Goal: Information Seeking & Learning: Learn about a topic

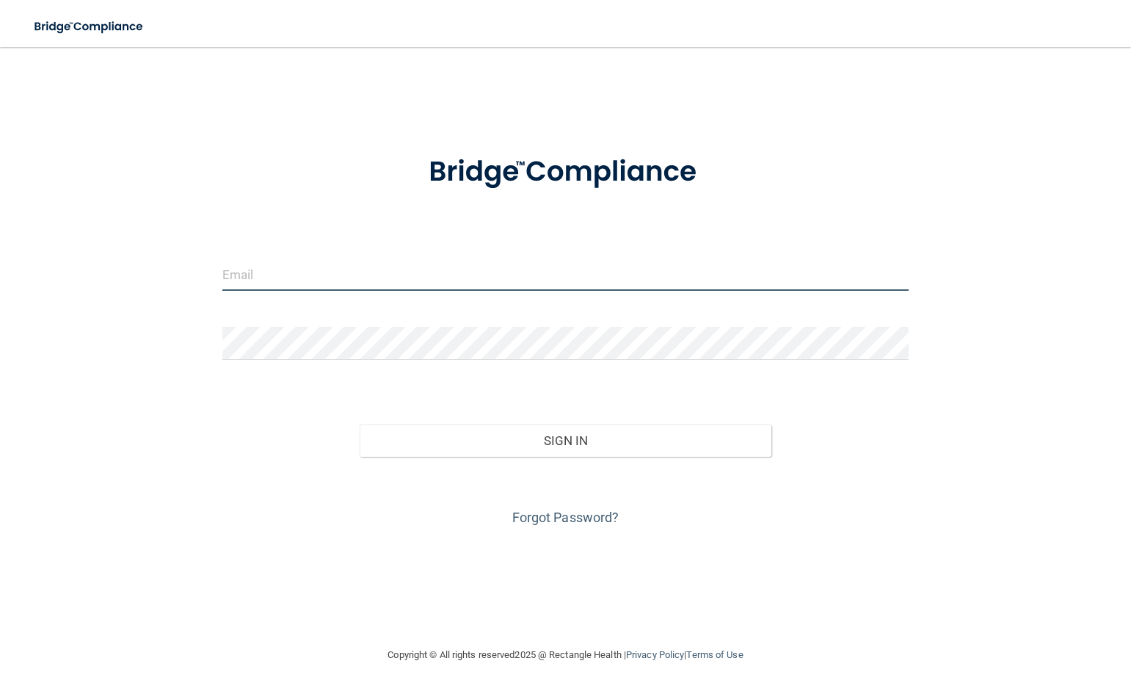
click at [269, 278] on input "email" at bounding box center [565, 274] width 686 height 33
type input "[PERSON_NAME][EMAIL_ADDRESS][DOMAIN_NAME]"
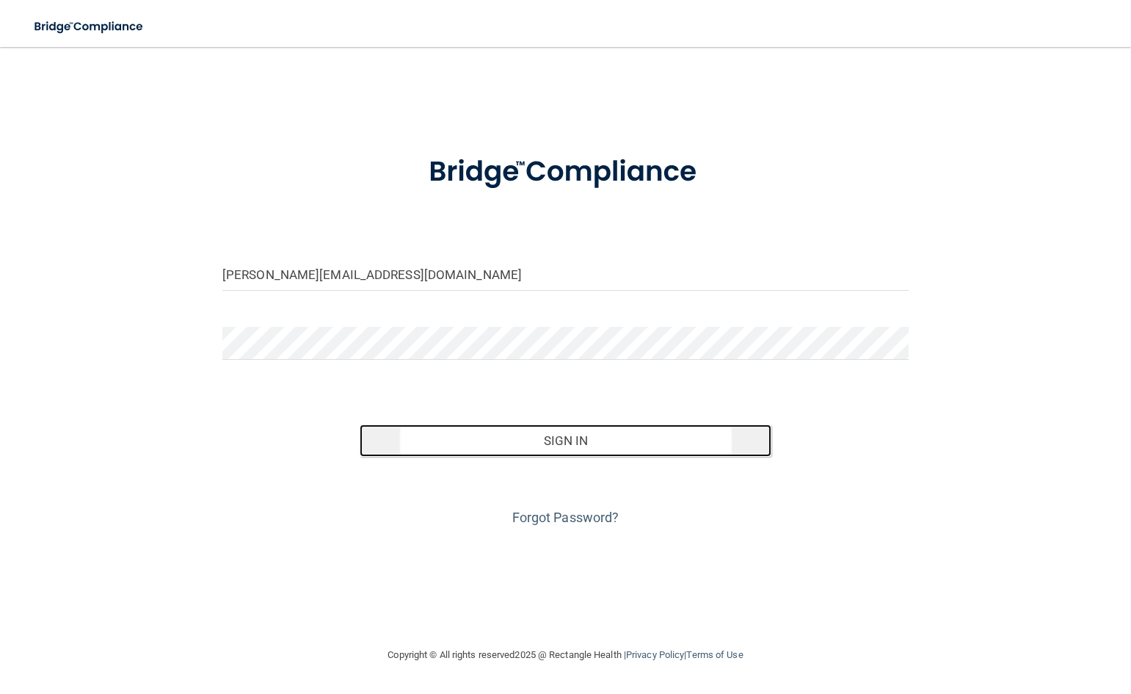
click at [556, 444] on button "Sign In" at bounding box center [566, 440] width 412 height 32
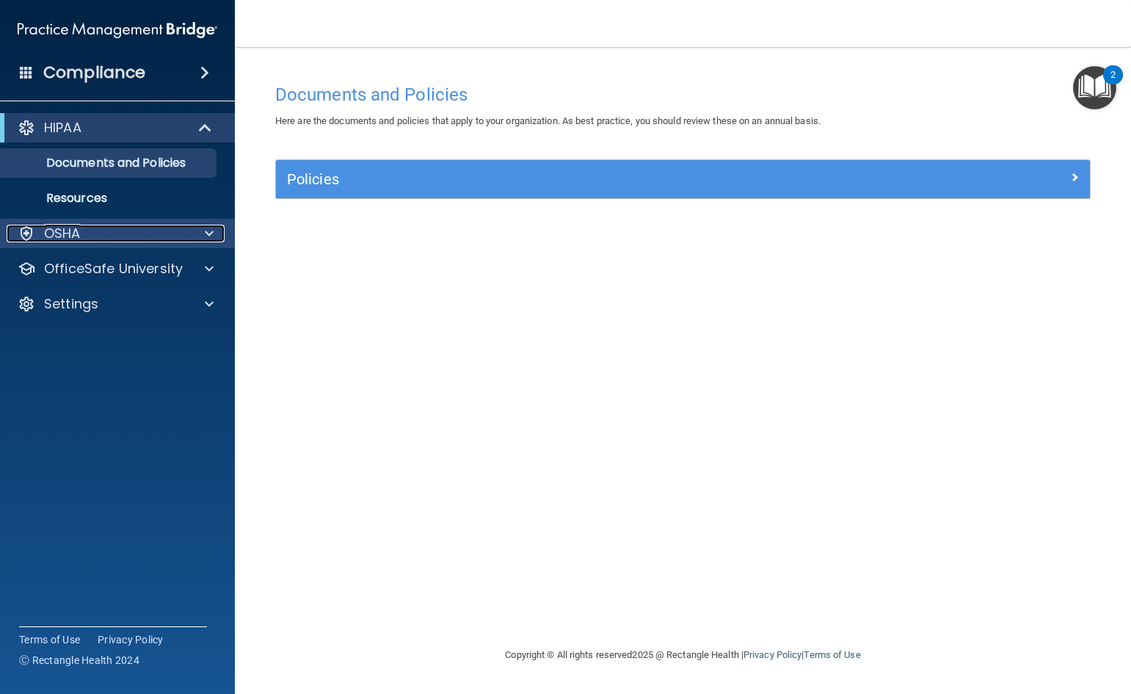
click at [211, 236] on span at bounding box center [209, 234] width 9 height 18
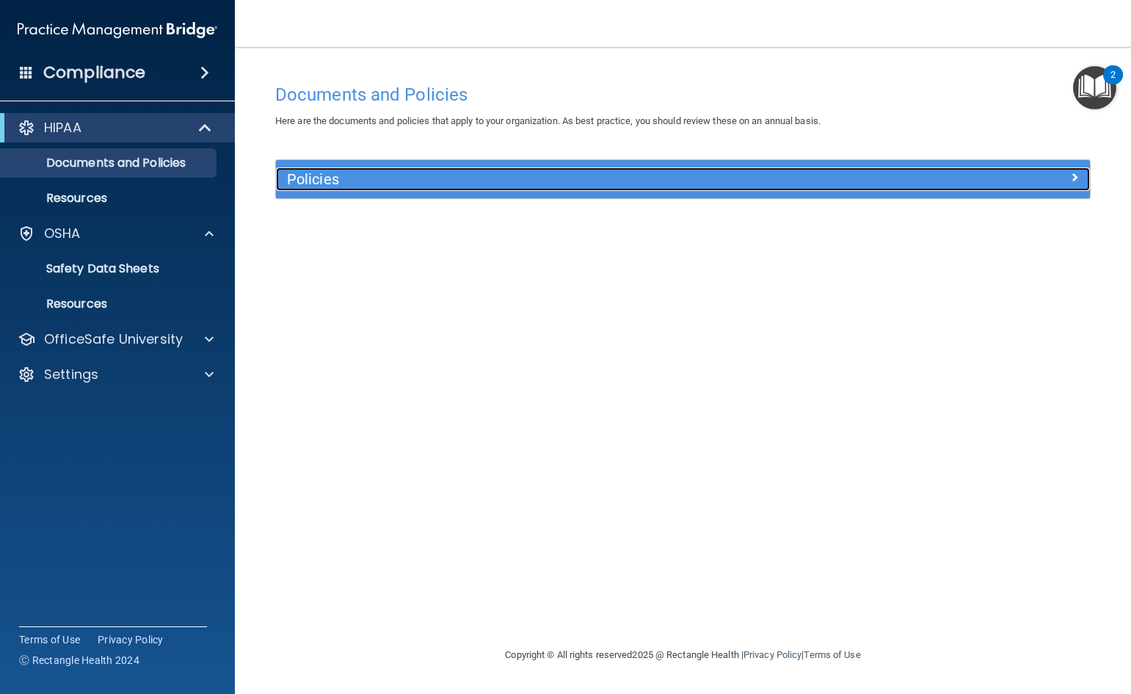
click at [425, 185] on h5 "Policies" at bounding box center [581, 179] width 589 height 16
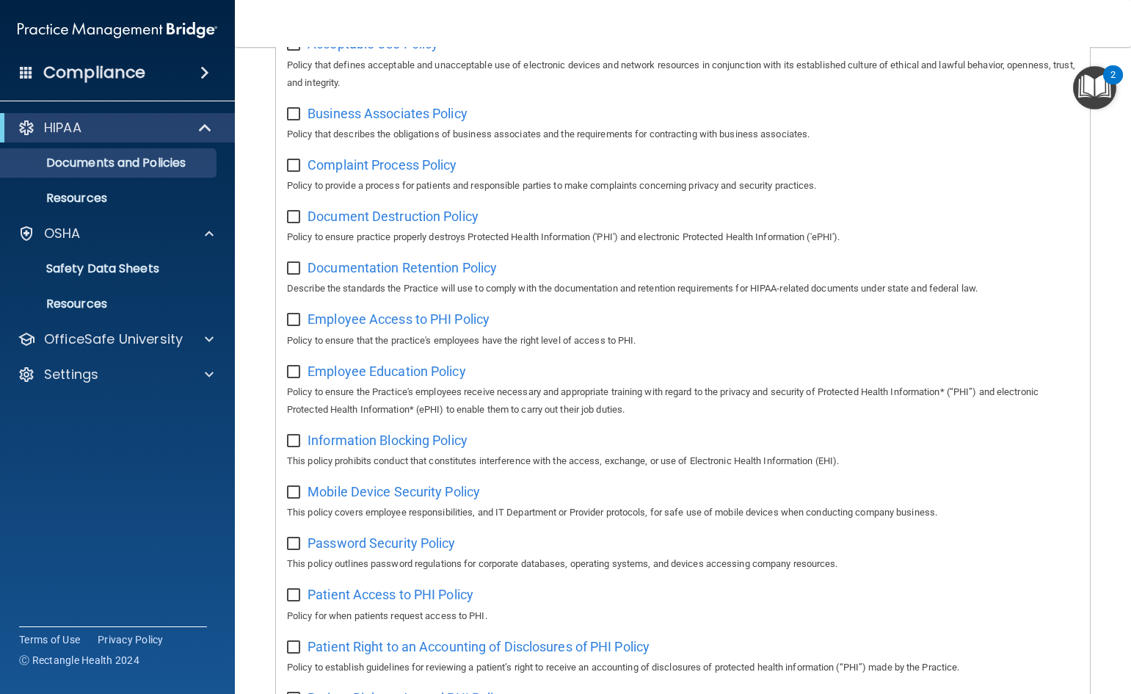
scroll to position [440, 0]
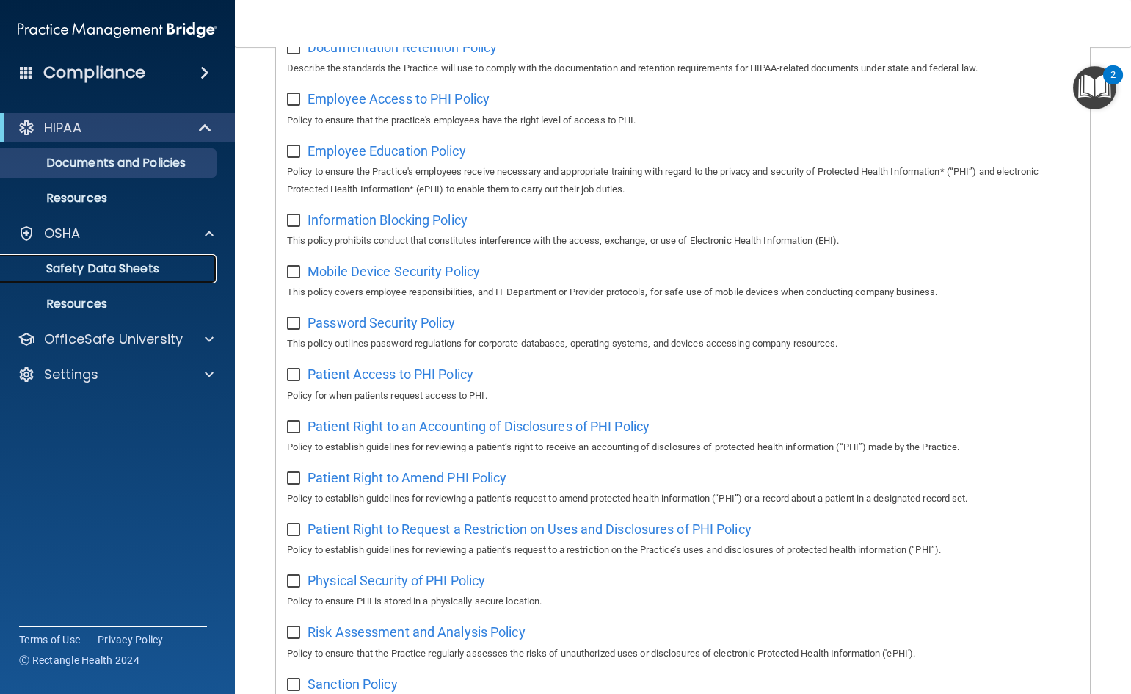
click at [98, 266] on p "Safety Data Sheets" at bounding box center [110, 268] width 200 height 15
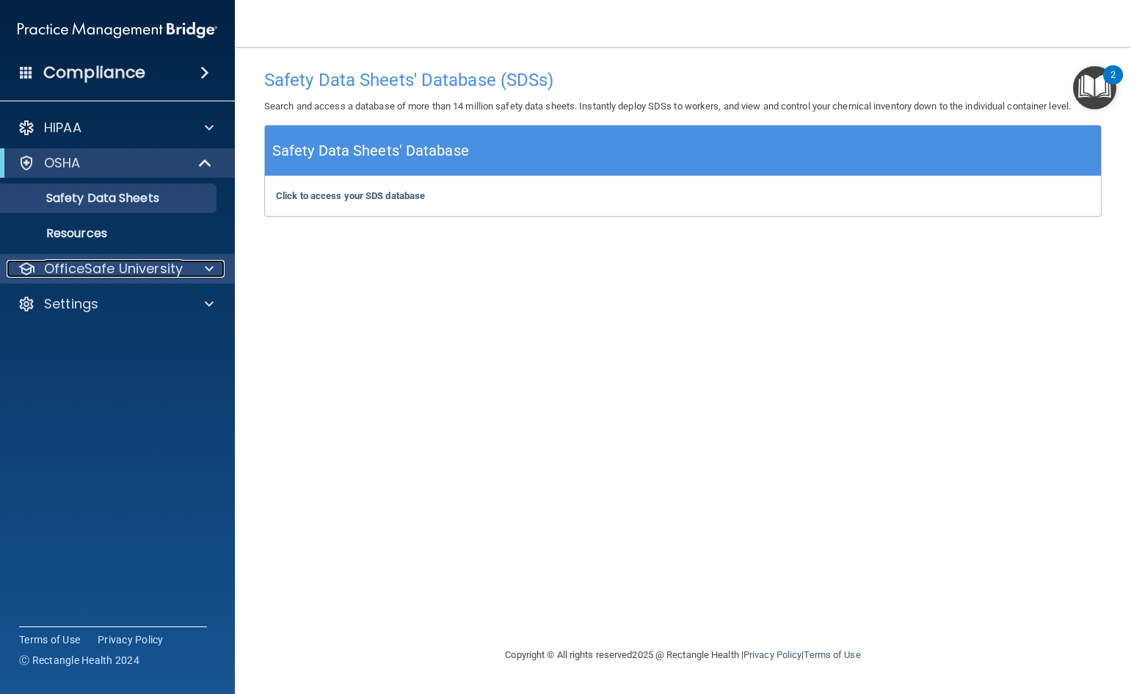
click at [219, 272] on div at bounding box center [207, 269] width 37 height 18
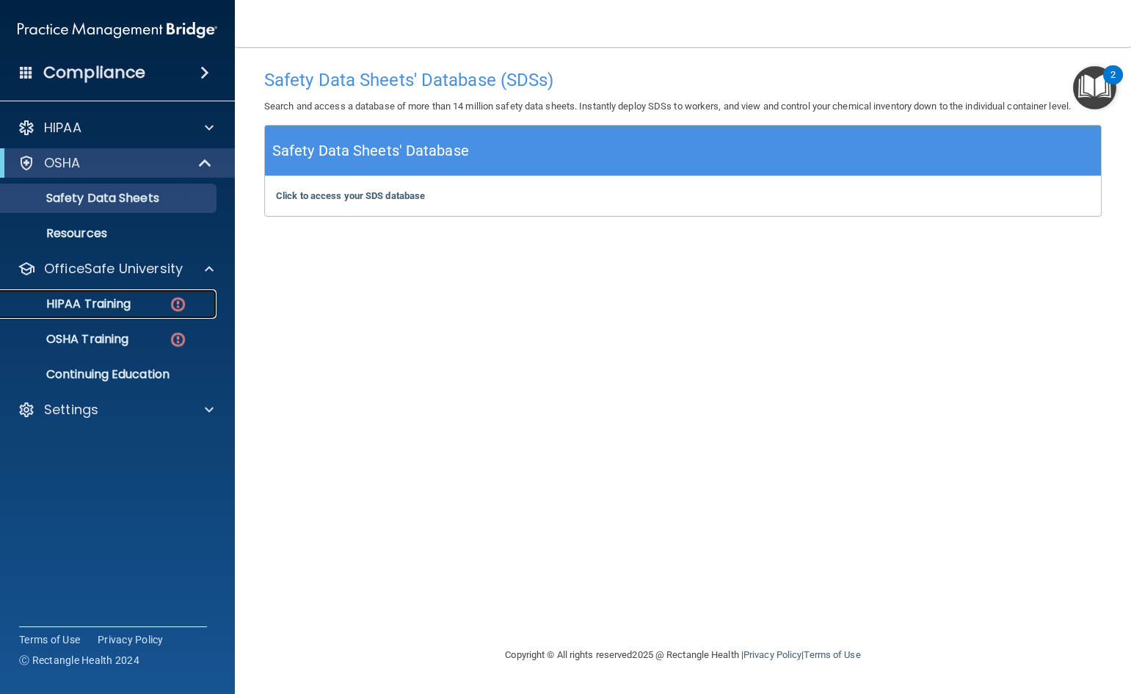
click at [103, 303] on p "HIPAA Training" at bounding box center [70, 304] width 121 height 15
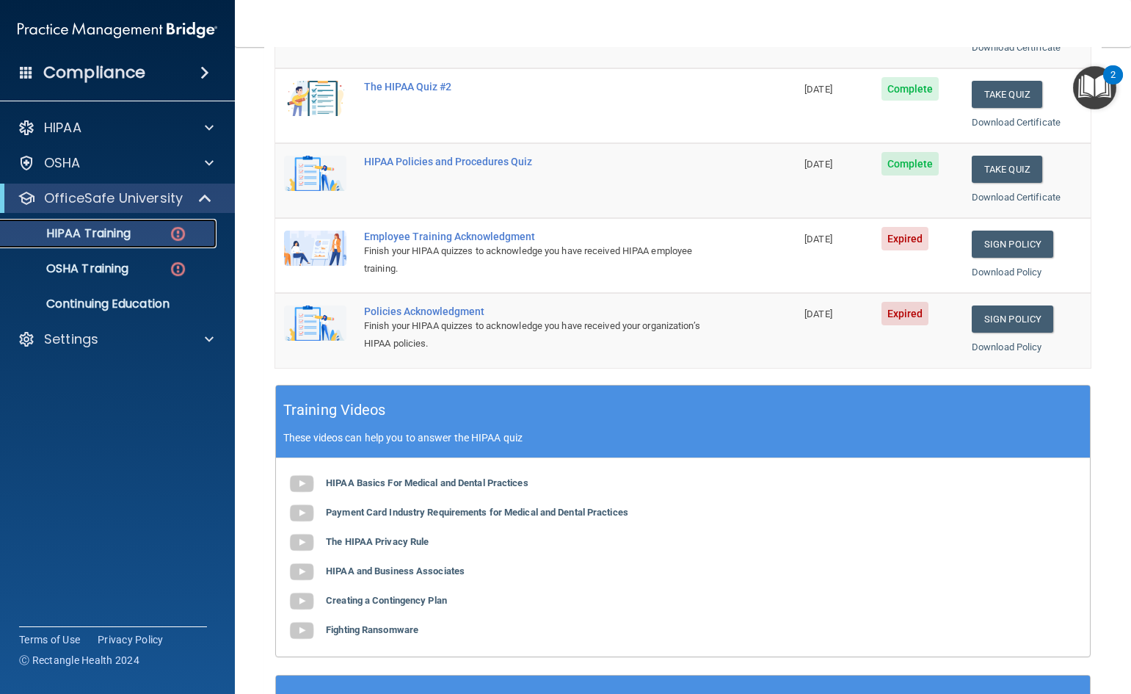
scroll to position [192, 0]
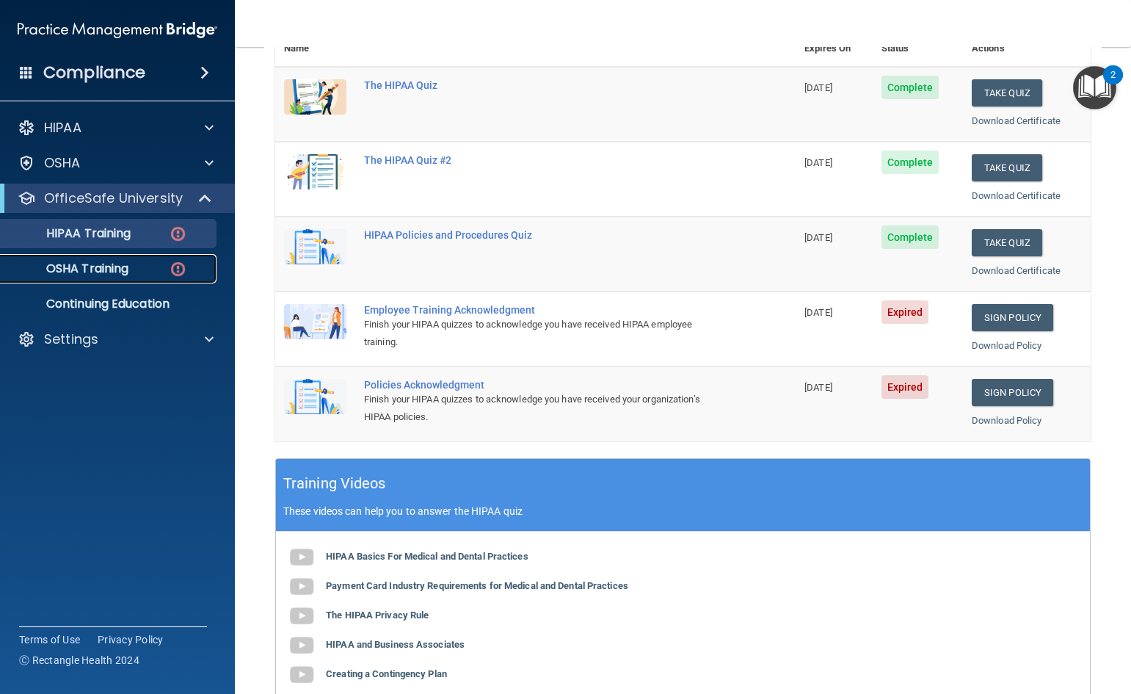
click at [141, 275] on div "OSHA Training" at bounding box center [110, 268] width 200 height 15
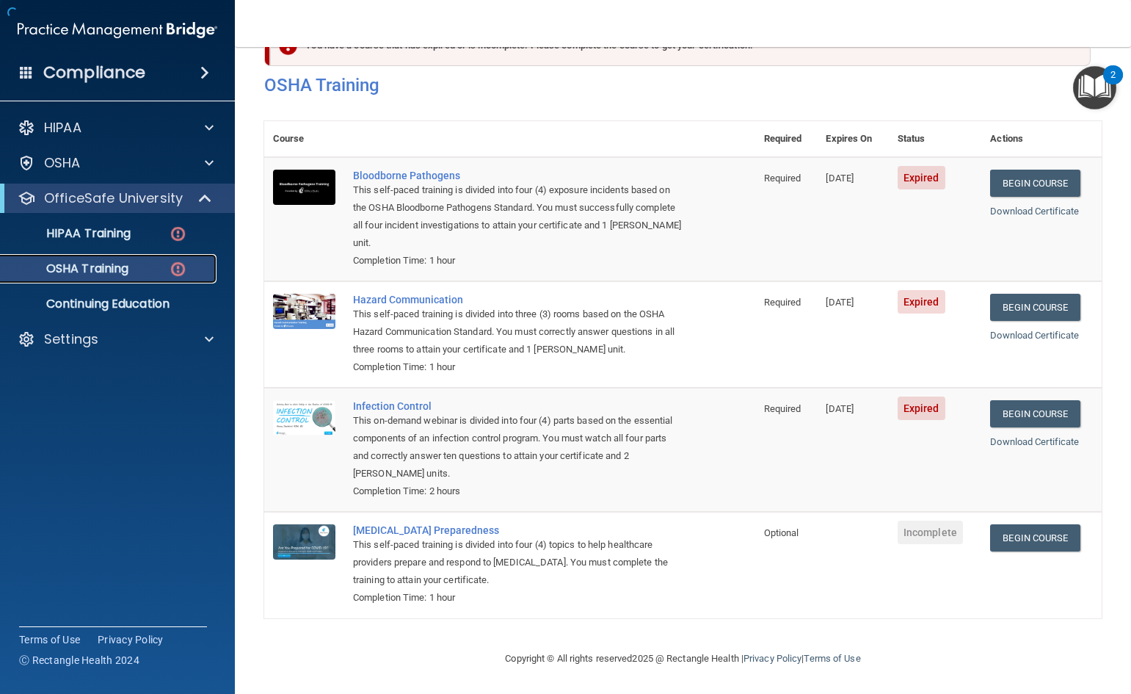
scroll to position [52, 0]
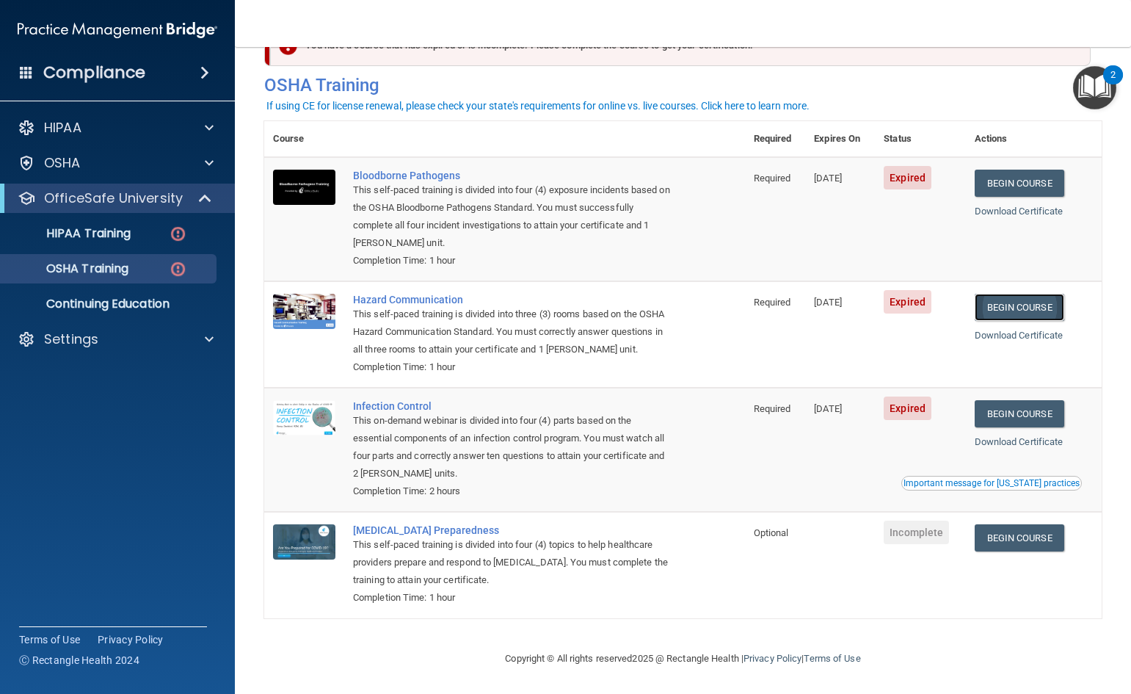
click at [1028, 304] on link "Begin Course" at bounding box center [1020, 307] width 90 height 27
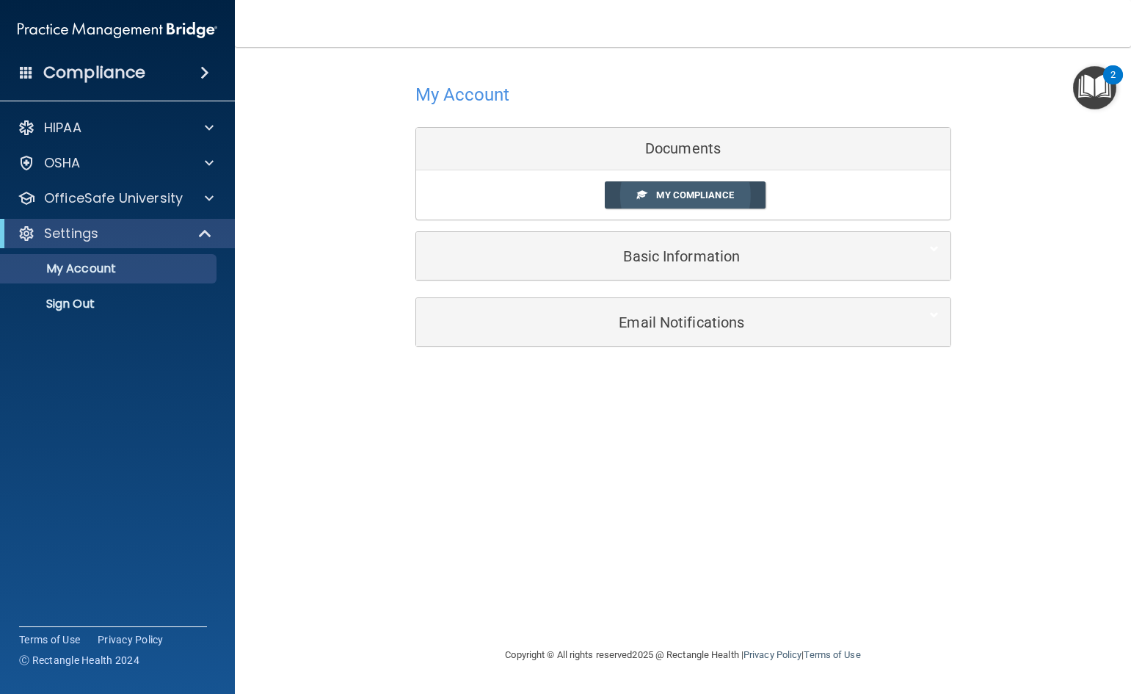
click at [680, 192] on span "My Compliance" at bounding box center [694, 194] width 77 height 11
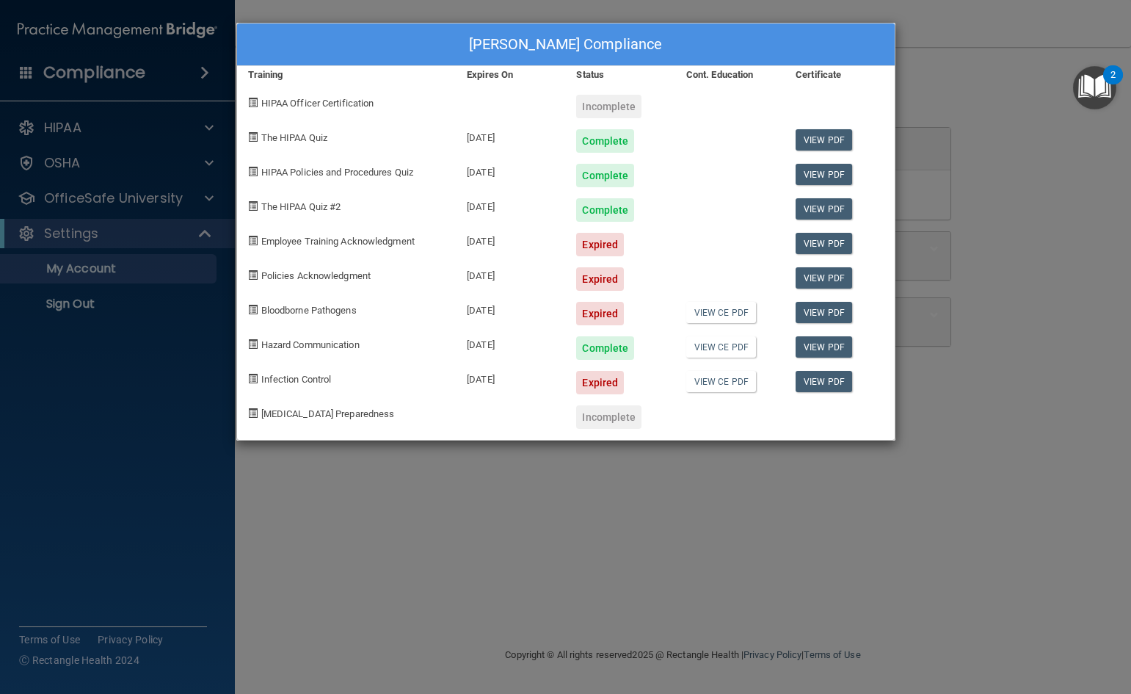
click at [998, 88] on div "Sheree Brock's Compliance Training Expires On Status Cont. Education Certificat…" at bounding box center [565, 347] width 1131 height 694
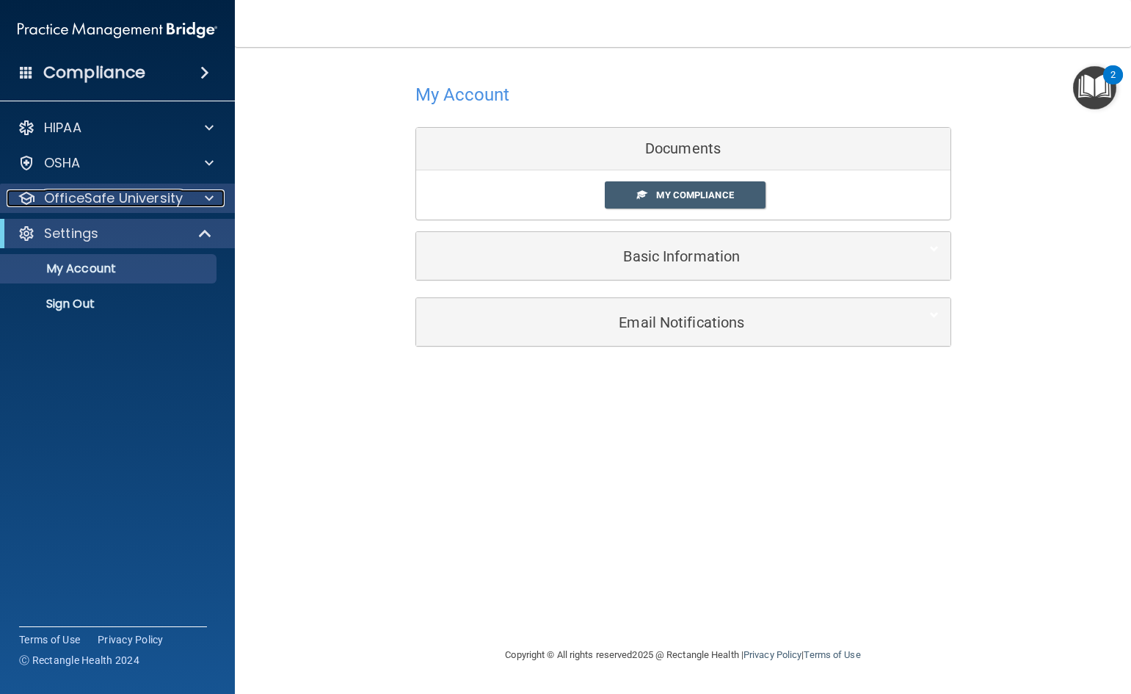
click at [106, 204] on p "OfficeSafe University" at bounding box center [113, 198] width 139 height 18
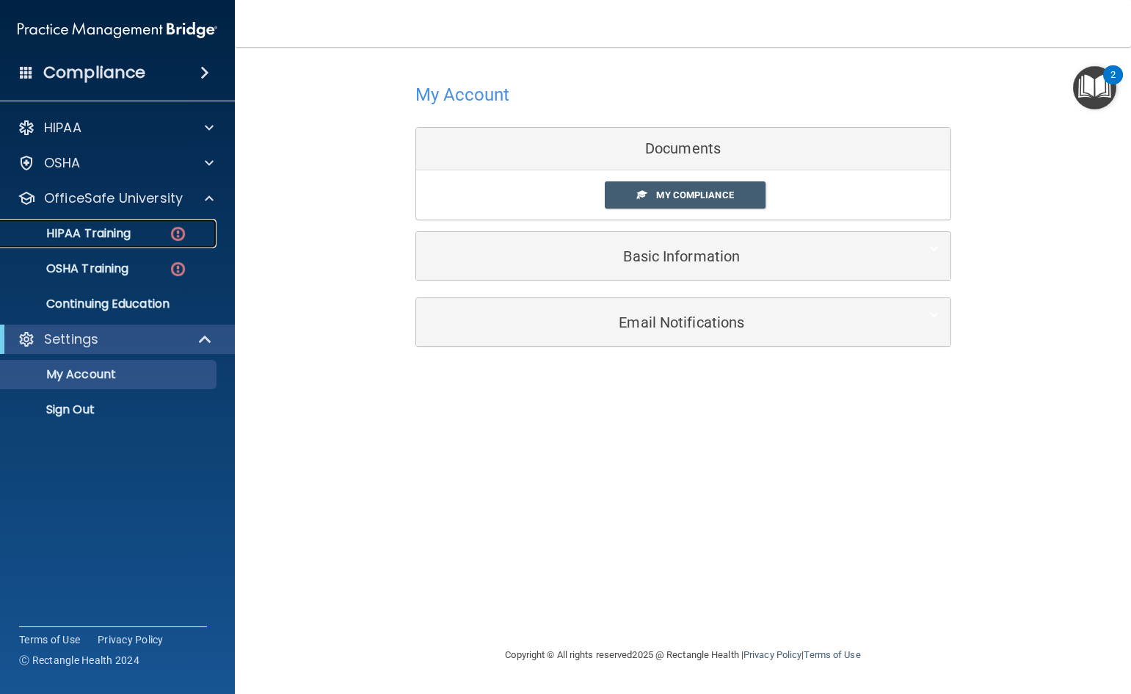
click at [125, 245] on link "HIPAA Training" at bounding box center [100, 233] width 231 height 29
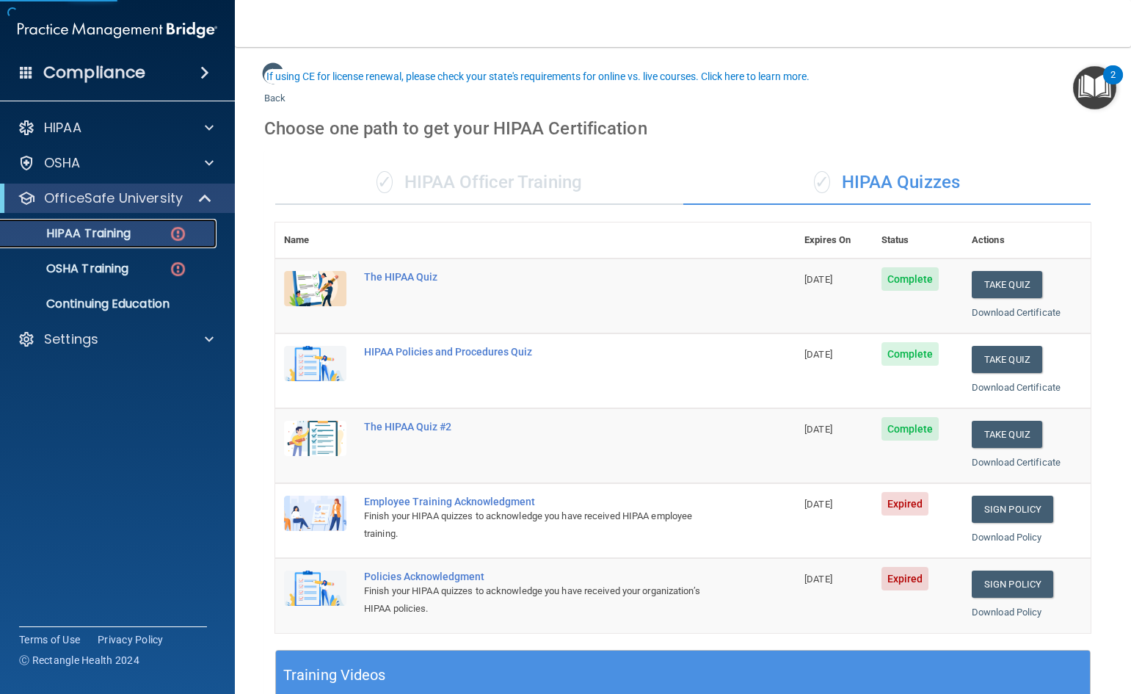
scroll to position [147, 0]
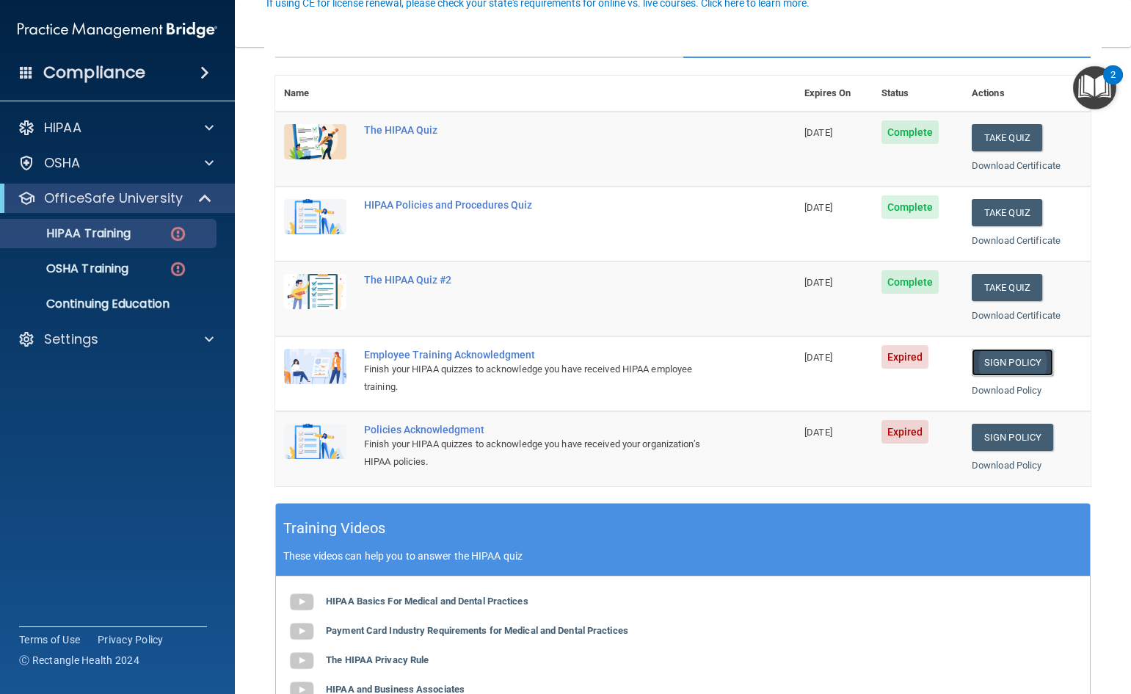
click at [998, 363] on link "Sign Policy" at bounding box center [1012, 362] width 81 height 27
click at [1000, 443] on link "Sign Policy" at bounding box center [1012, 437] width 81 height 27
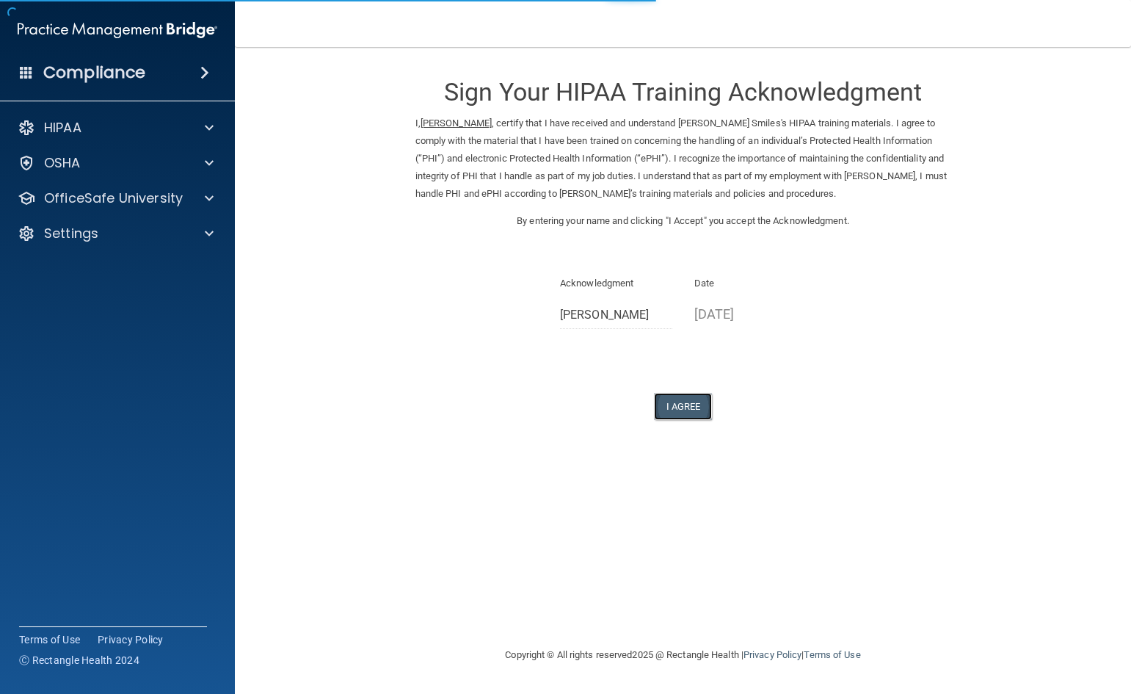
click at [674, 415] on button "I Agree" at bounding box center [683, 406] width 59 height 27
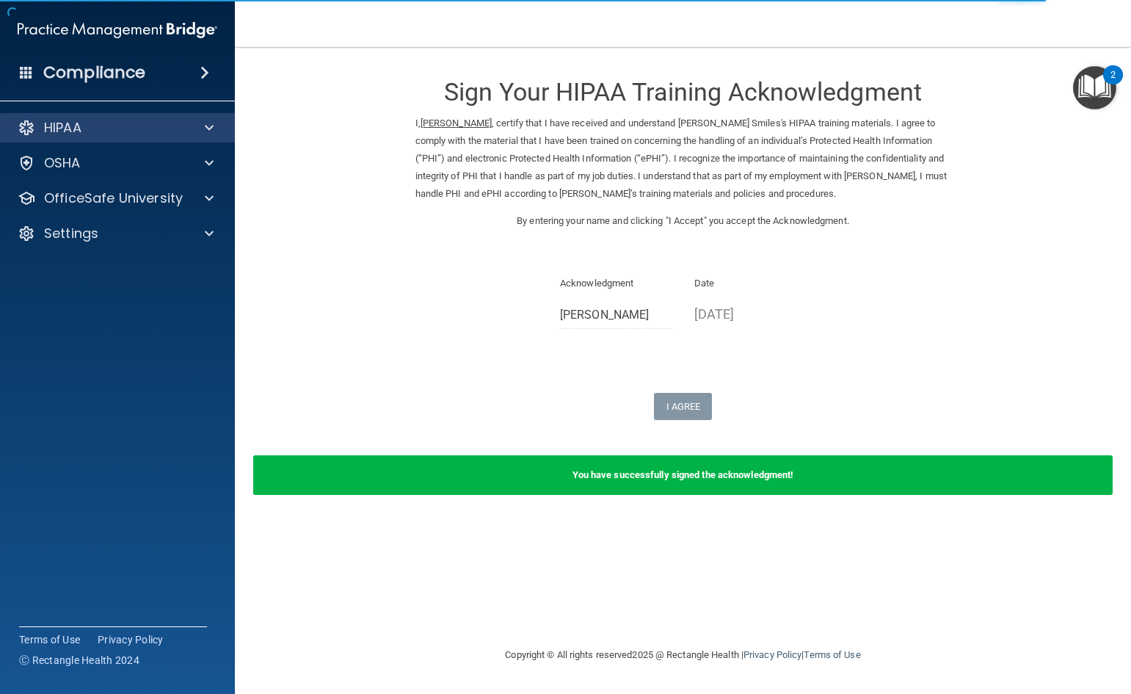
click at [76, 139] on div "HIPAA" at bounding box center [118, 127] width 236 height 29
click at [78, 128] on p "HIPAA" at bounding box center [62, 128] width 37 height 18
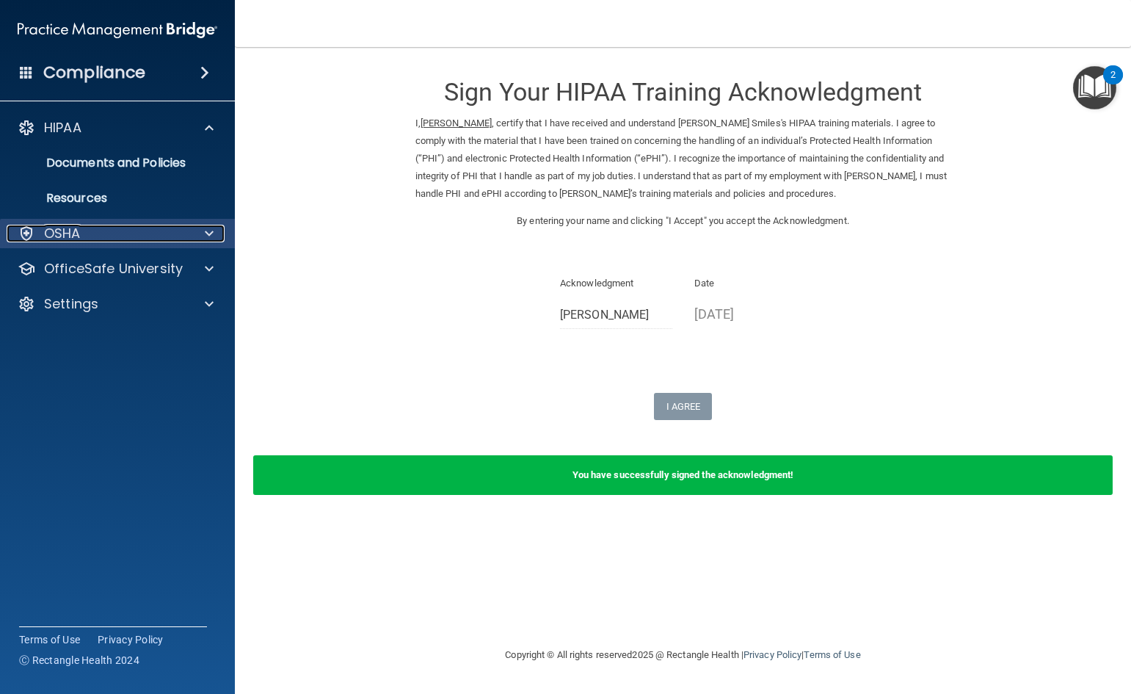
click at [134, 233] on div "OSHA" at bounding box center [98, 234] width 182 height 18
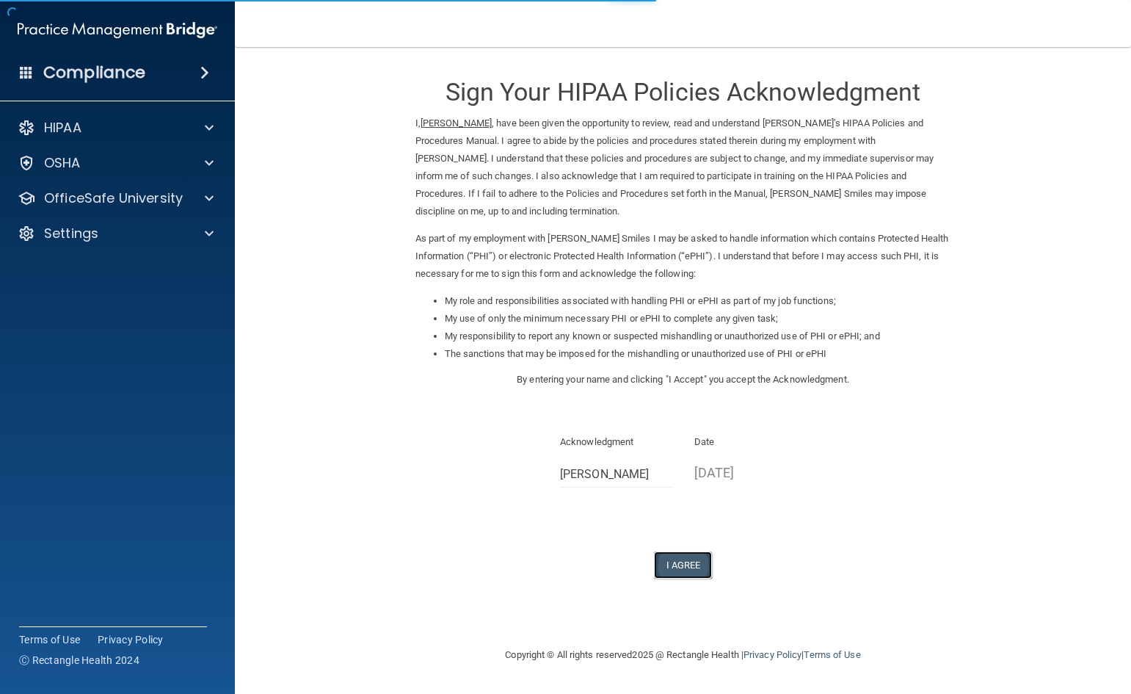
click at [694, 567] on button "I Agree" at bounding box center [683, 564] width 59 height 27
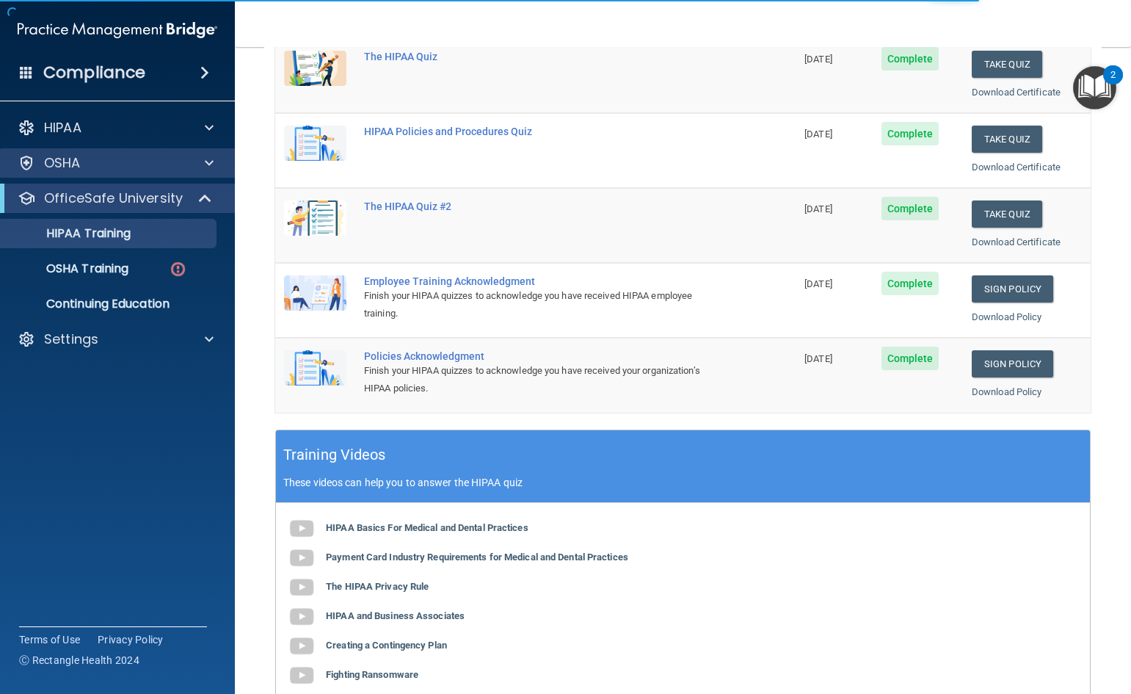
scroll to position [147, 0]
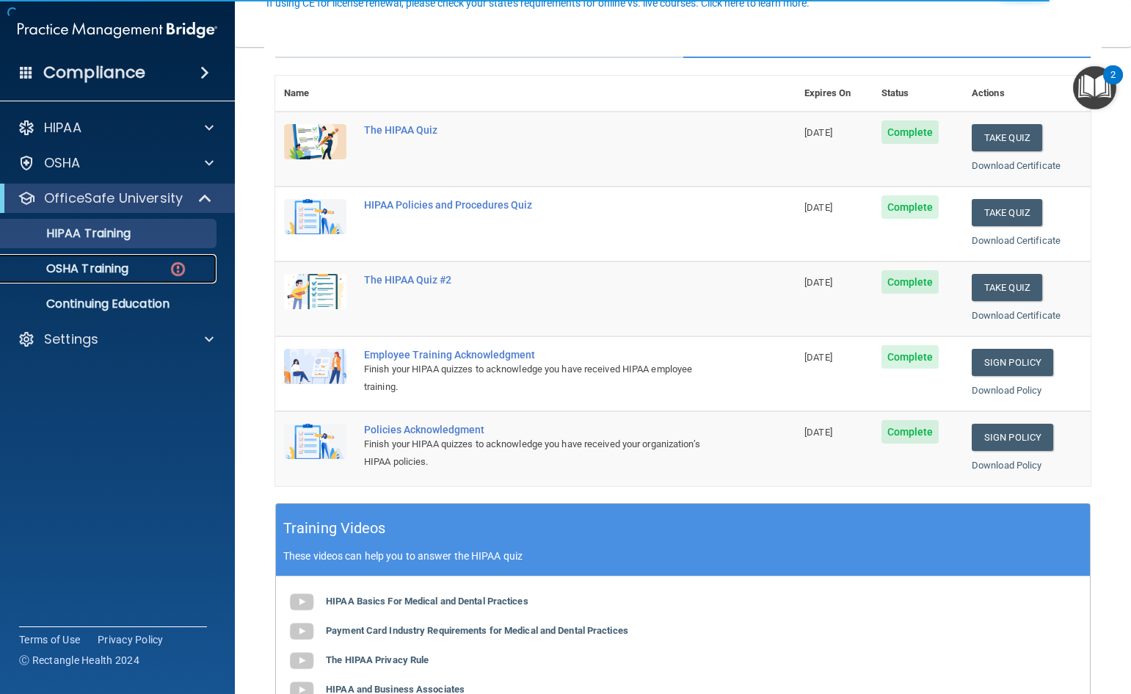
click at [136, 275] on div "OSHA Training" at bounding box center [110, 268] width 200 height 15
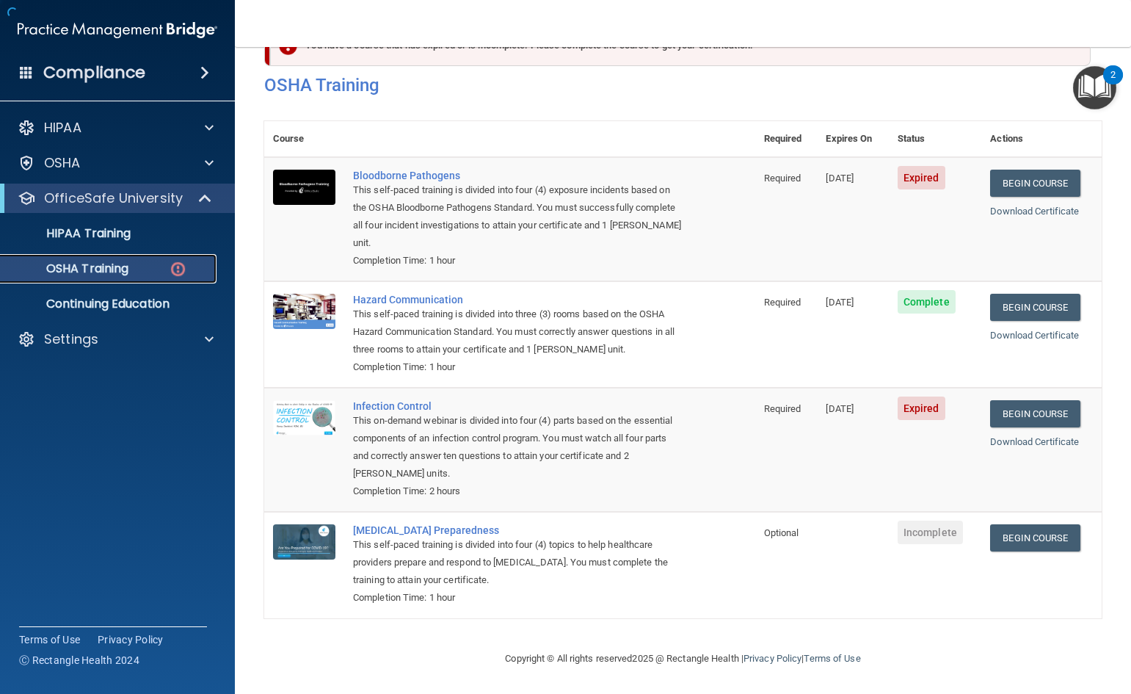
scroll to position [52, 0]
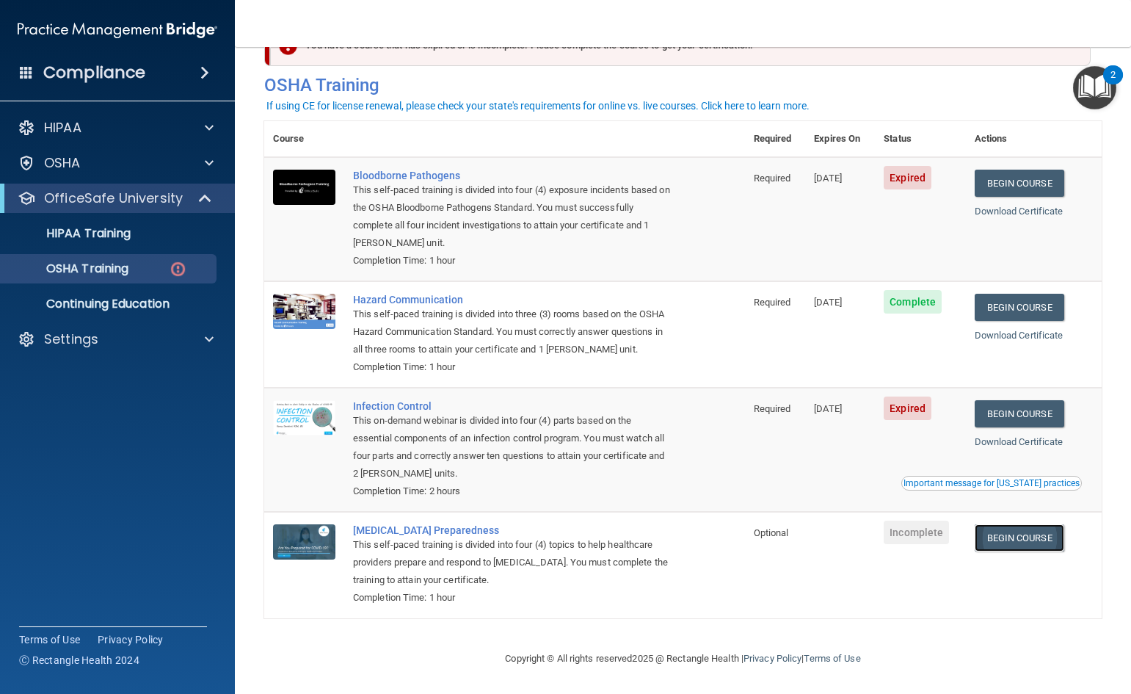
click at [1029, 543] on link "Begin Course" at bounding box center [1020, 537] width 90 height 27
click at [1026, 182] on link "Begin Course" at bounding box center [1020, 183] width 90 height 27
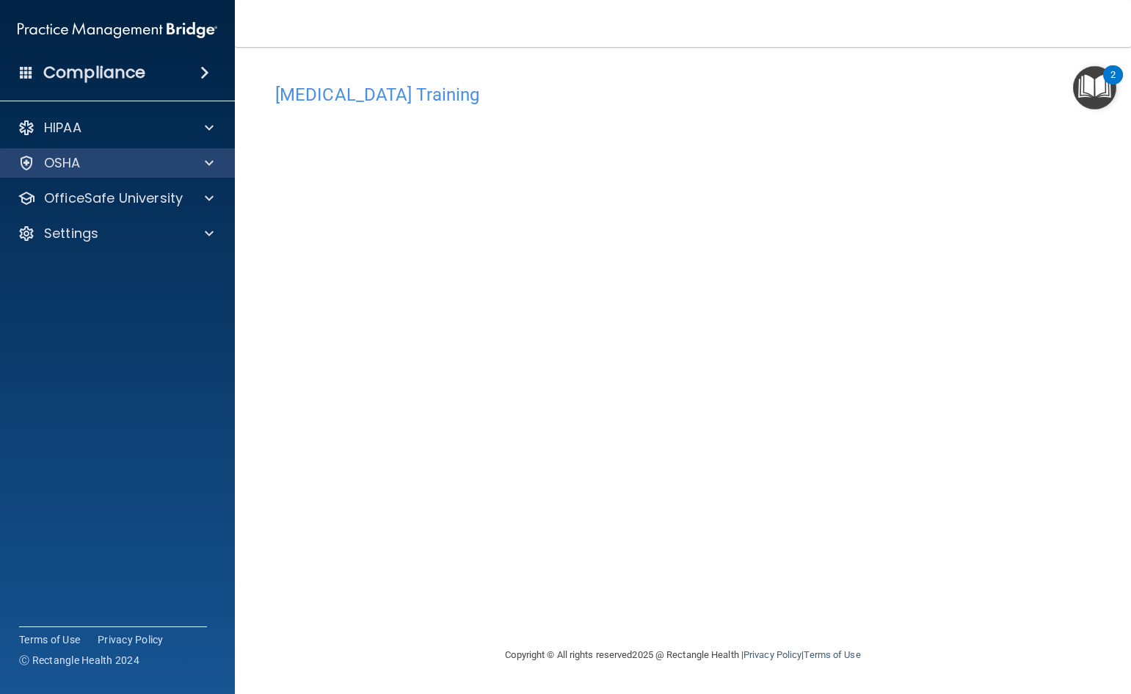
click at [138, 173] on div "OSHA" at bounding box center [118, 162] width 236 height 29
click at [144, 164] on div "OSHA" at bounding box center [98, 163] width 182 height 18
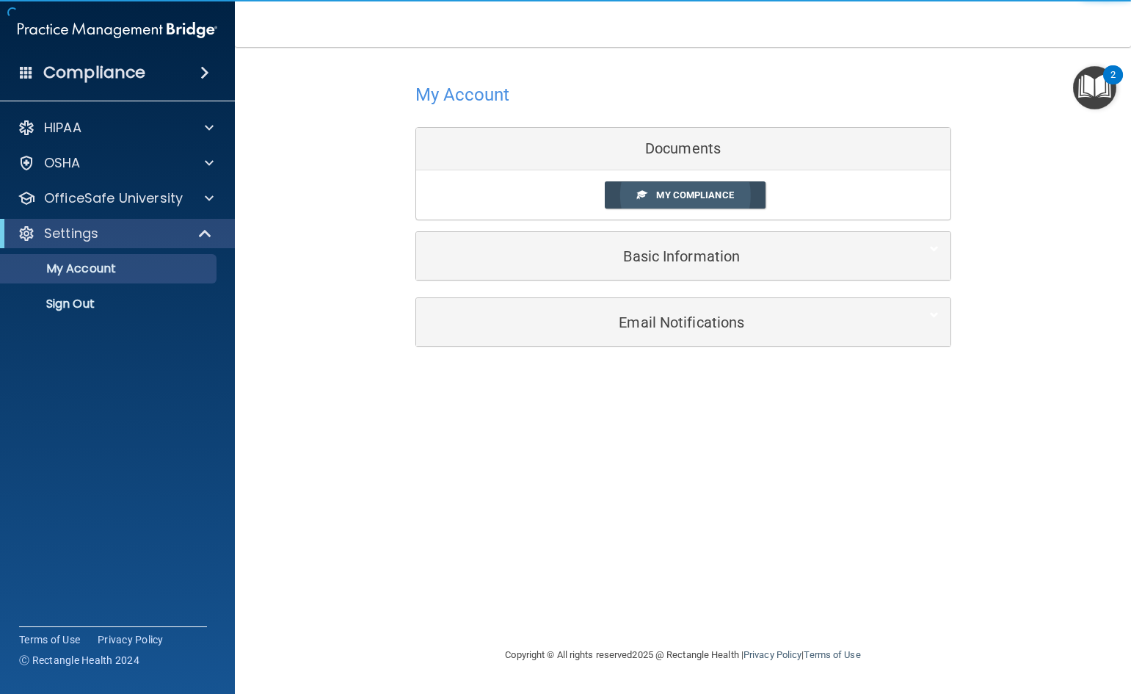
click at [726, 197] on span "My Compliance" at bounding box center [694, 194] width 77 height 11
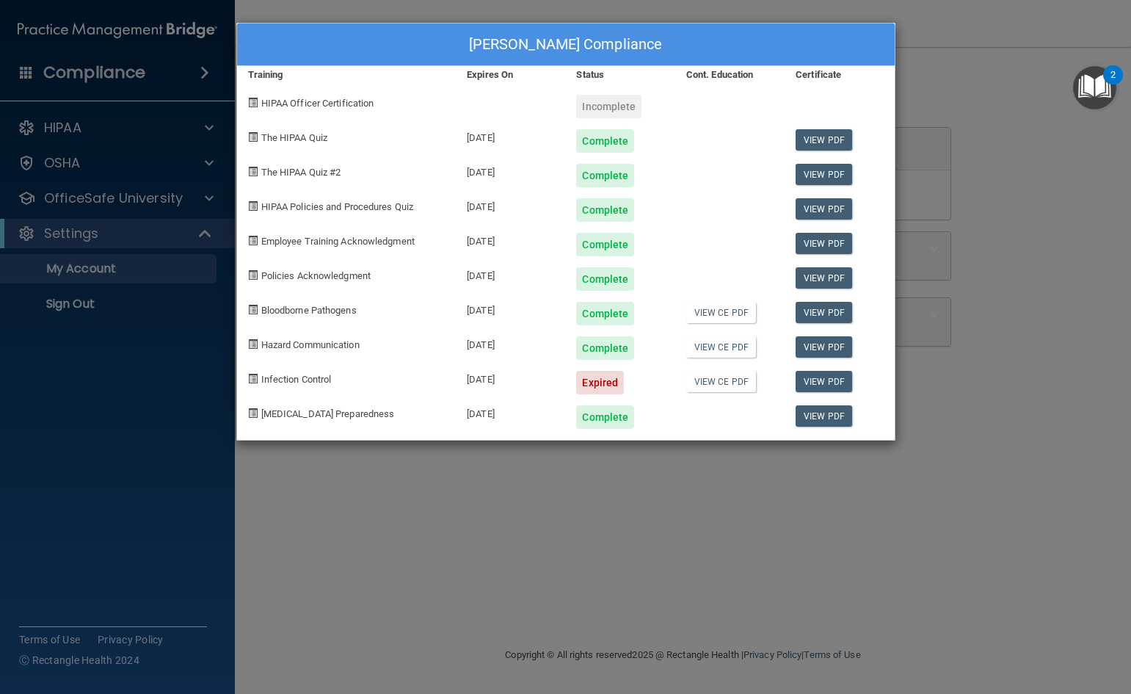
click at [702, 555] on div "Sheree Brock's Compliance Training Expires On Status Cont. Education Certificat…" at bounding box center [565, 347] width 1131 height 694
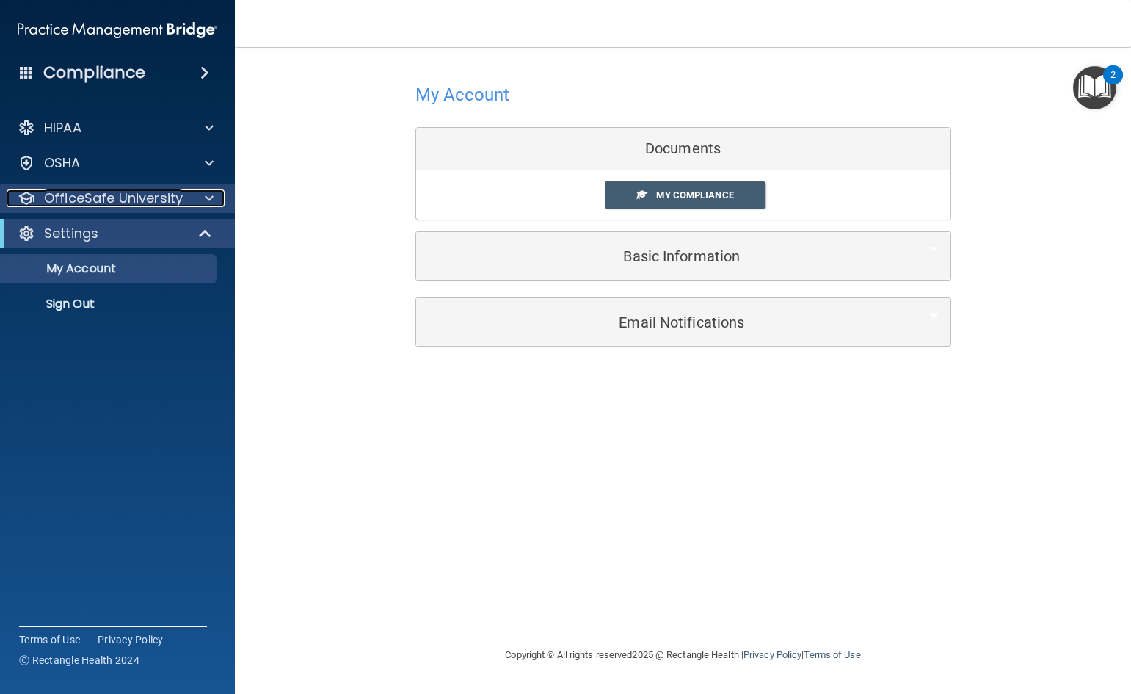
click at [137, 203] on p "OfficeSafe University" at bounding box center [113, 198] width 139 height 18
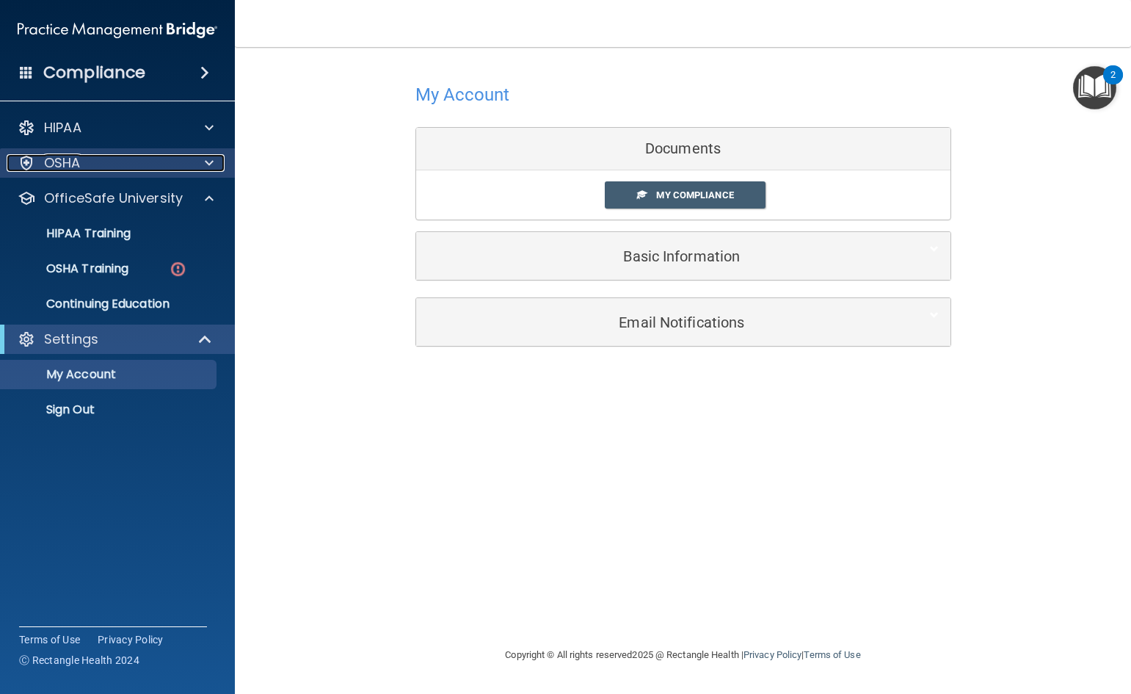
click at [128, 168] on div "OSHA" at bounding box center [98, 163] width 182 height 18
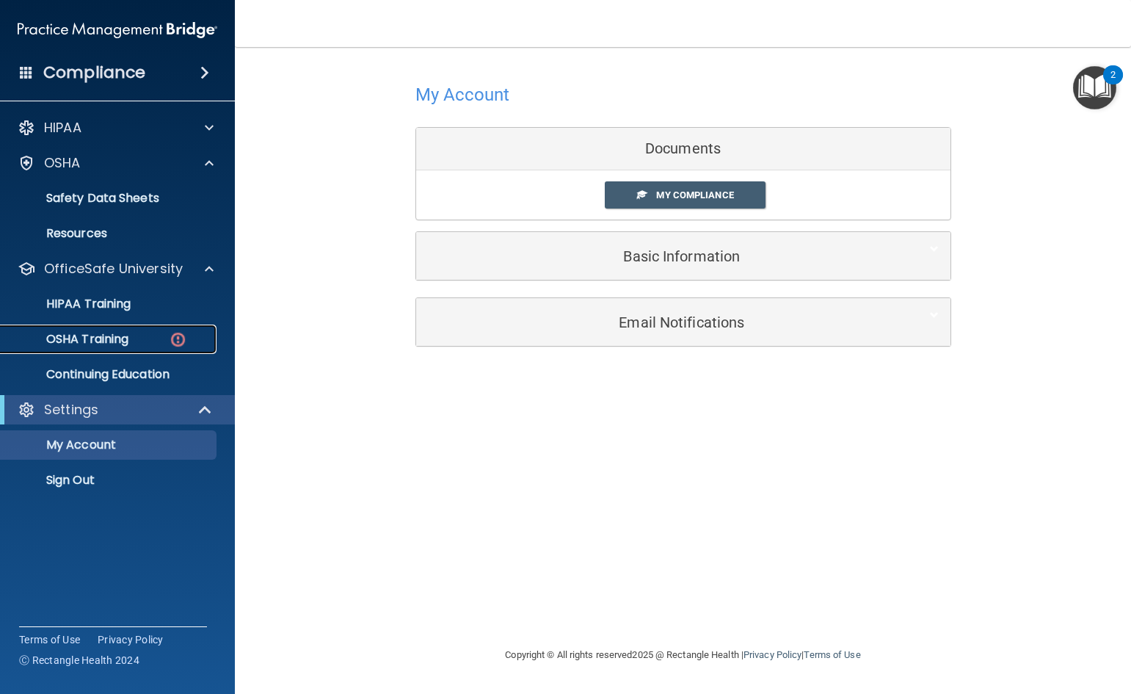
click at [171, 351] on link "OSHA Training" at bounding box center [100, 338] width 231 height 29
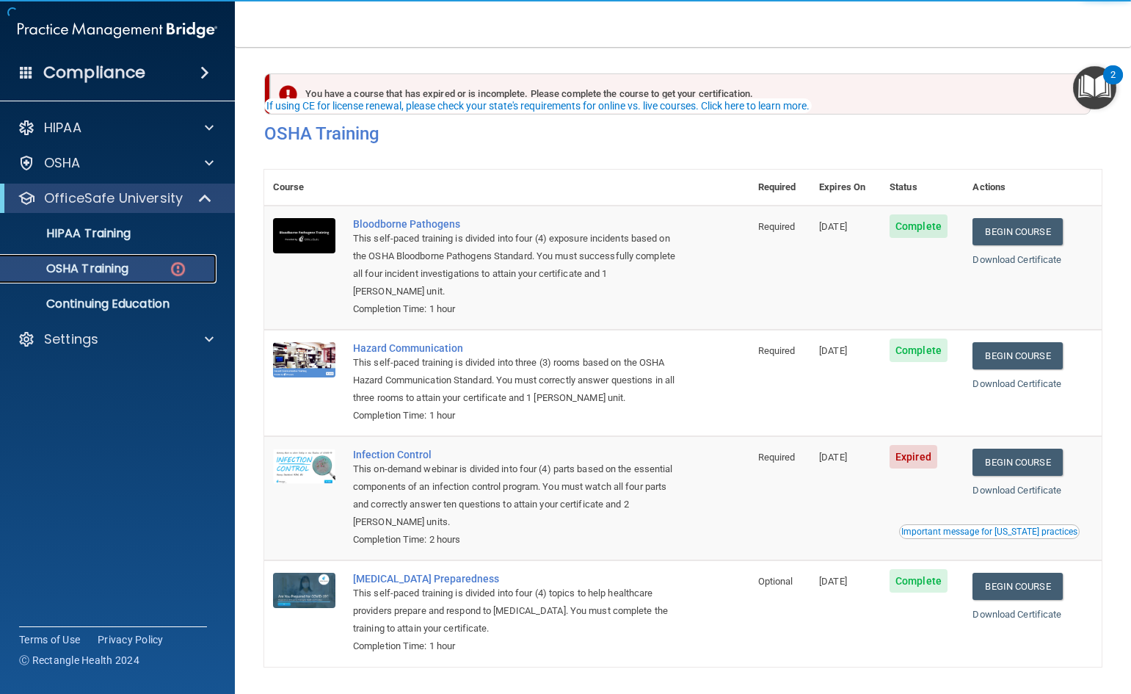
scroll to position [52, 0]
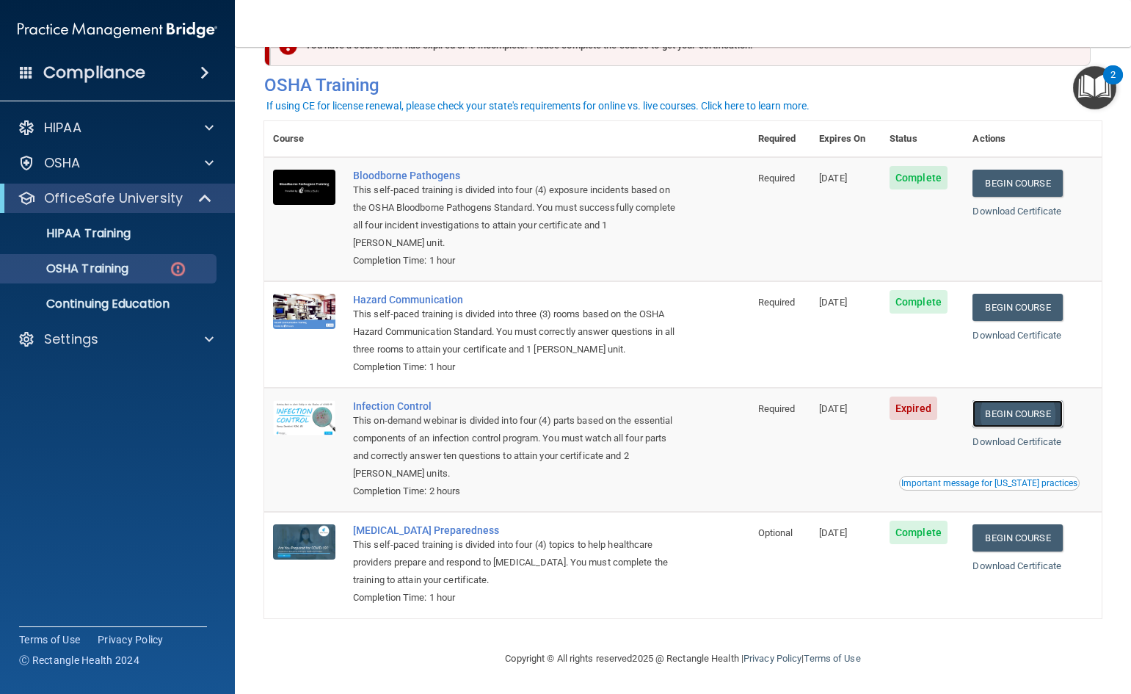
click at [1006, 414] on link "Begin Course" at bounding box center [1018, 413] width 90 height 27
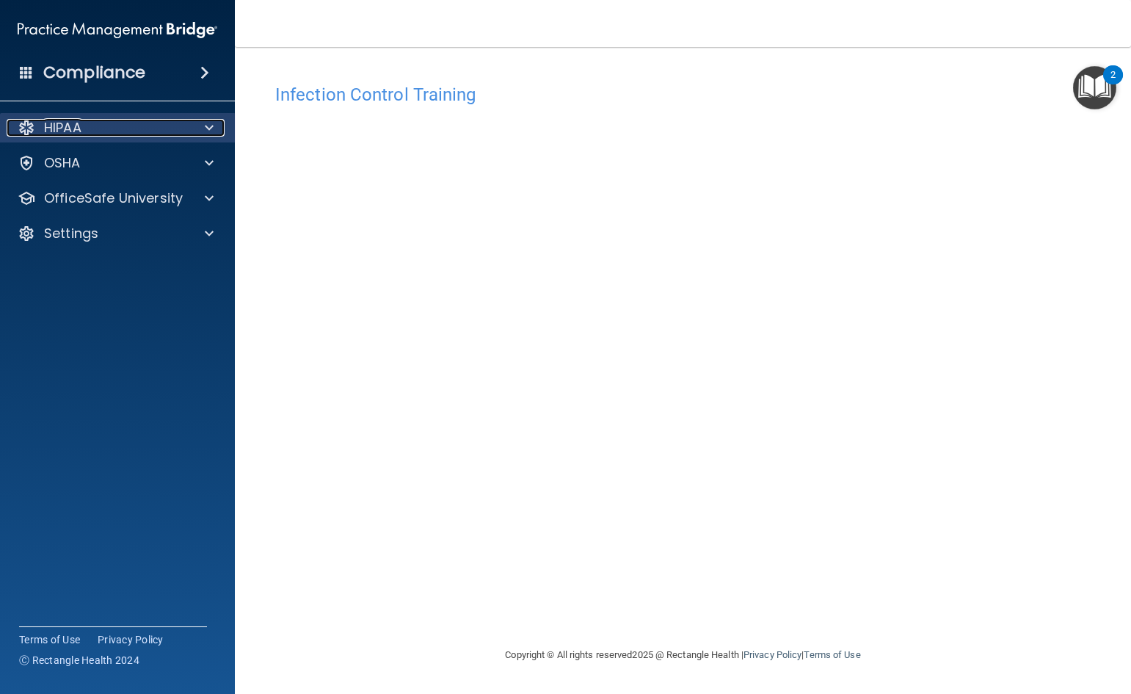
click at [170, 128] on div "HIPAA" at bounding box center [98, 128] width 182 height 18
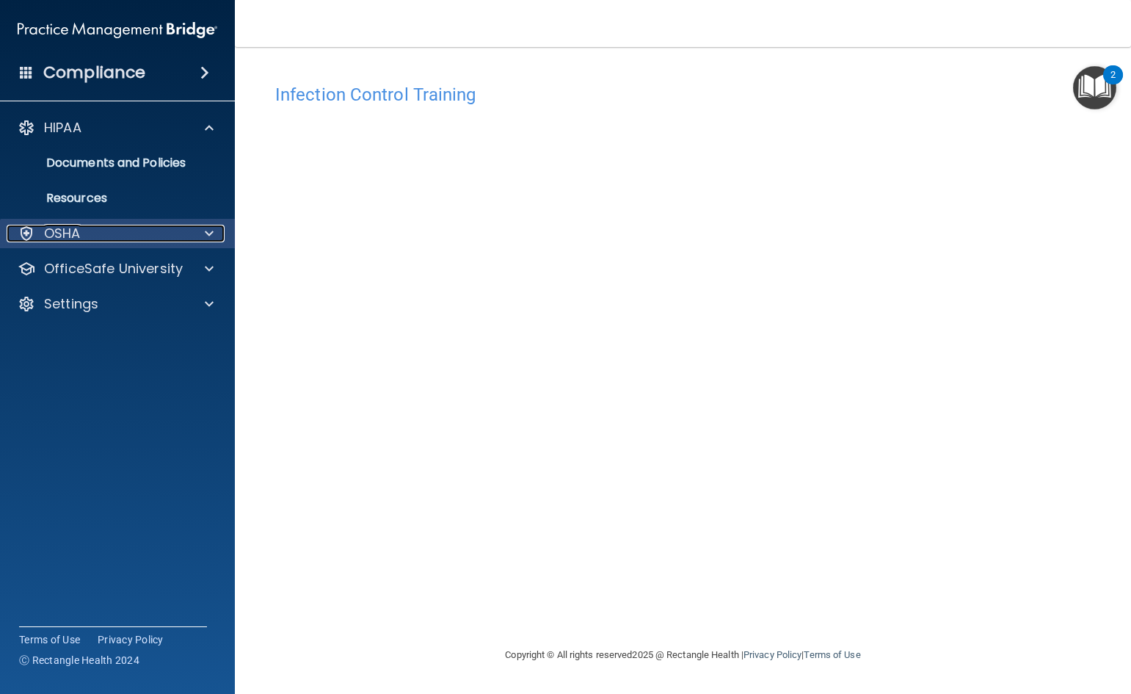
click at [147, 231] on div "OSHA" at bounding box center [98, 234] width 182 height 18
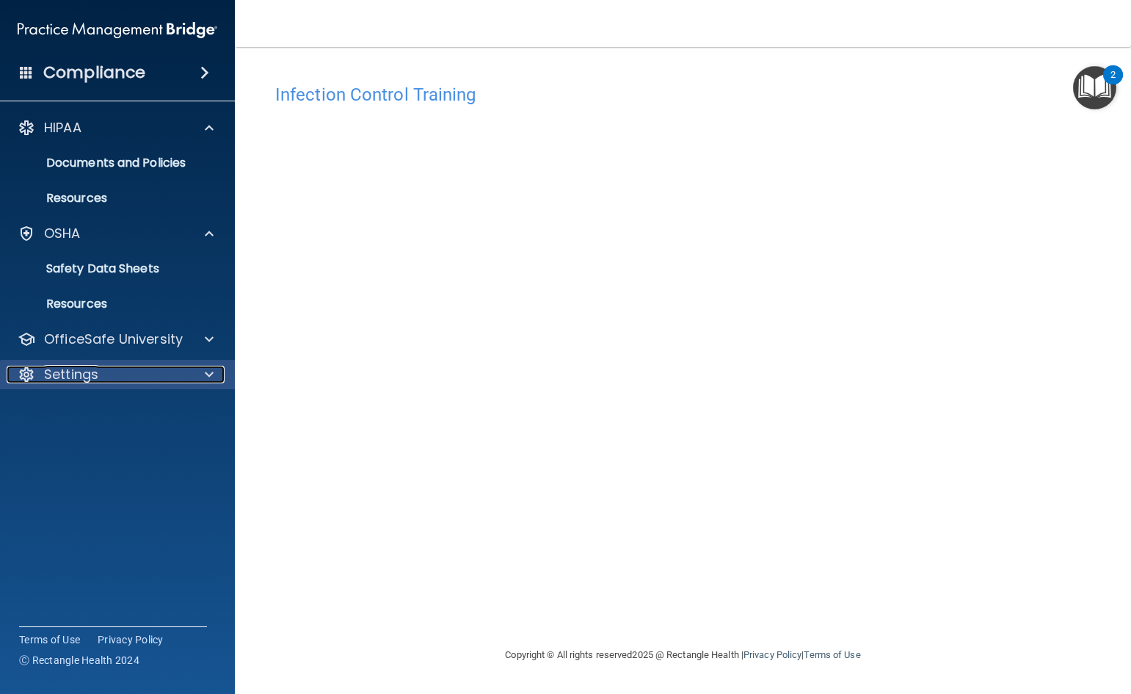
click at [156, 366] on div "Settings" at bounding box center [98, 375] width 182 height 18
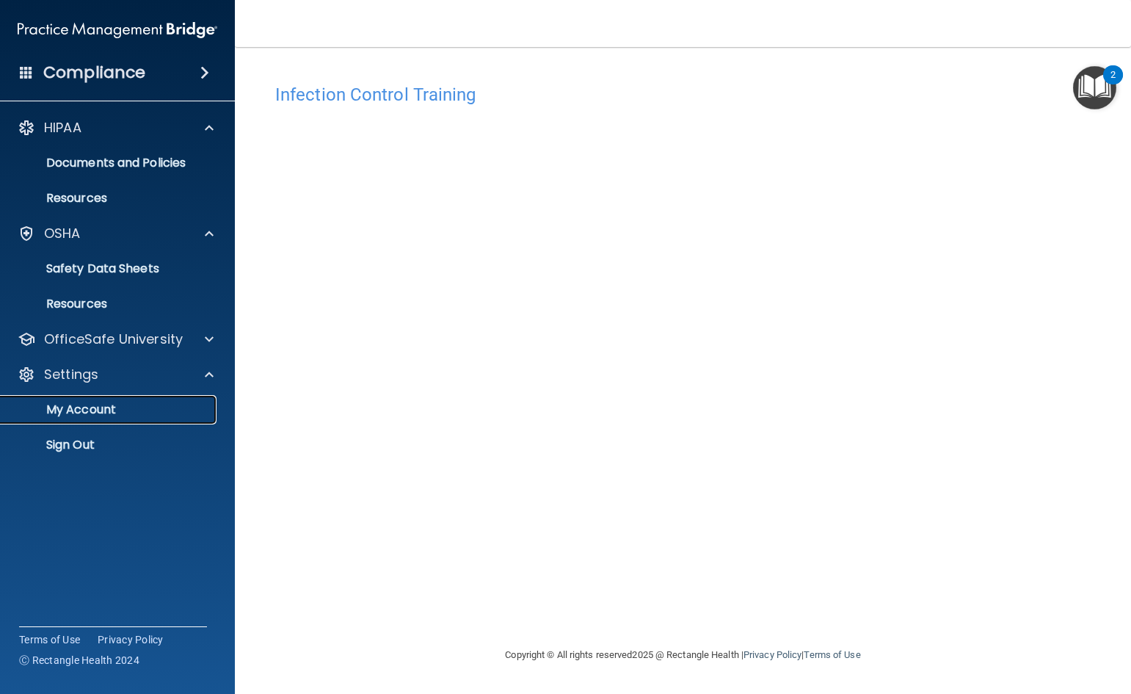
click at [106, 415] on p "My Account" at bounding box center [110, 409] width 200 height 15
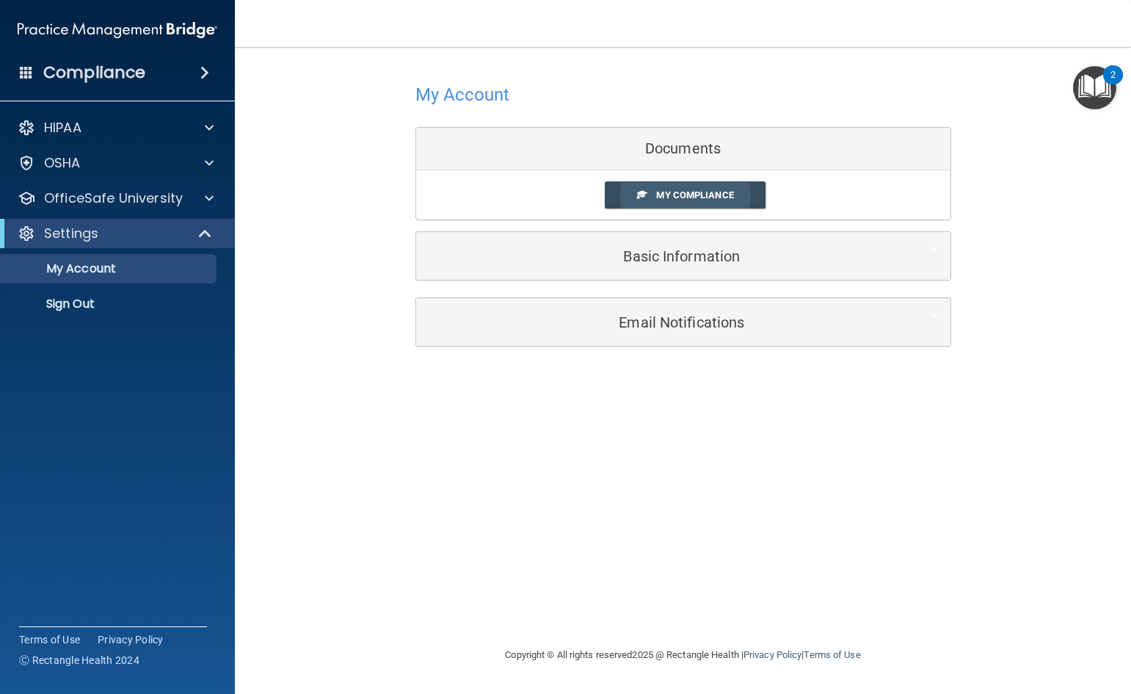
click at [690, 188] on link "My Compliance" at bounding box center [685, 194] width 161 height 27
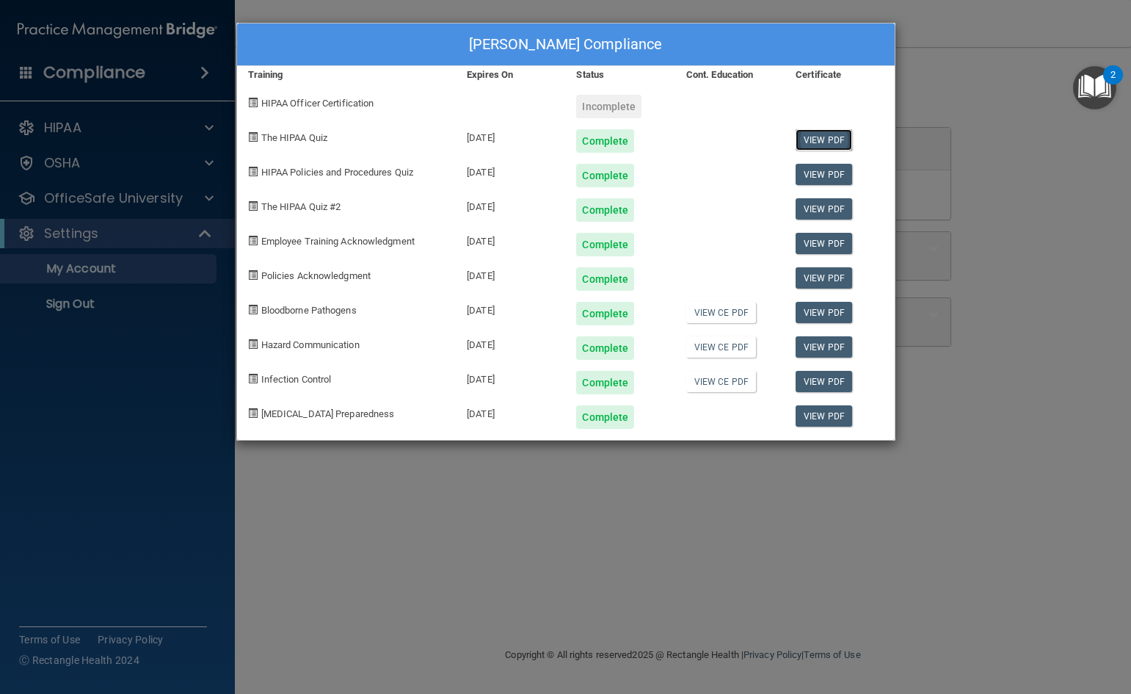
click at [825, 142] on link "View PDF" at bounding box center [824, 139] width 57 height 21
click at [812, 168] on link "View PDF" at bounding box center [824, 174] width 57 height 21
click at [816, 206] on link "View PDF" at bounding box center [824, 208] width 57 height 21
click at [832, 244] on link "View PDF" at bounding box center [824, 243] width 57 height 21
click at [830, 279] on link "View PDF" at bounding box center [824, 277] width 57 height 21
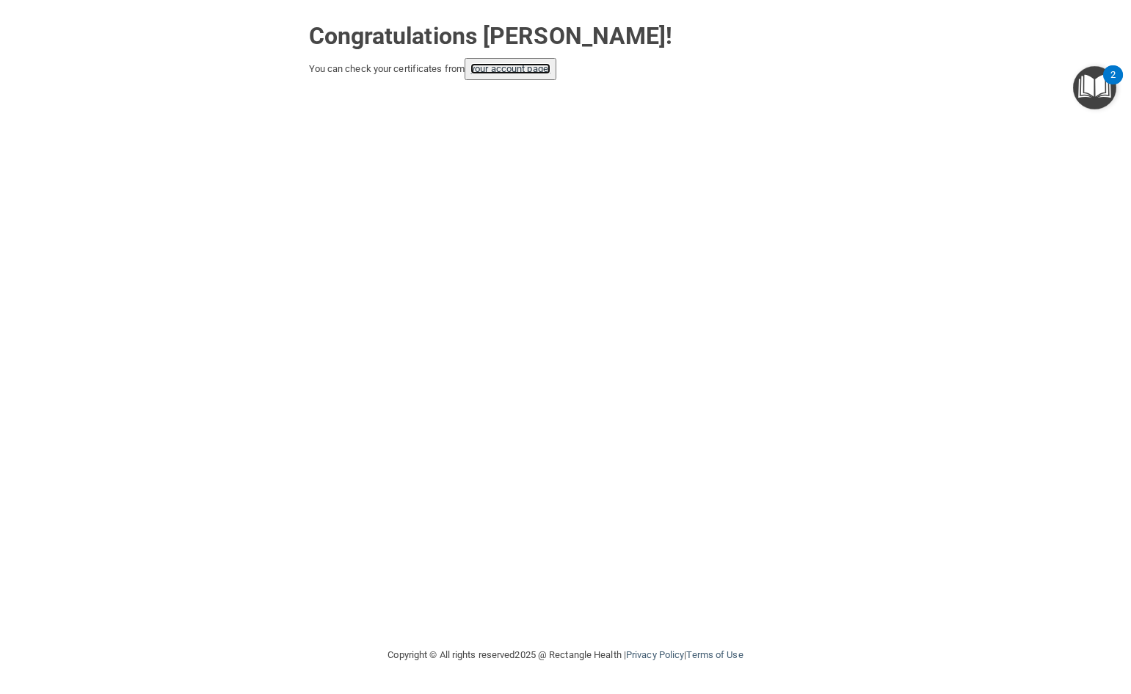
click at [551, 65] on link "your account page!" at bounding box center [511, 68] width 80 height 11
